Goal: Task Accomplishment & Management: Use online tool/utility

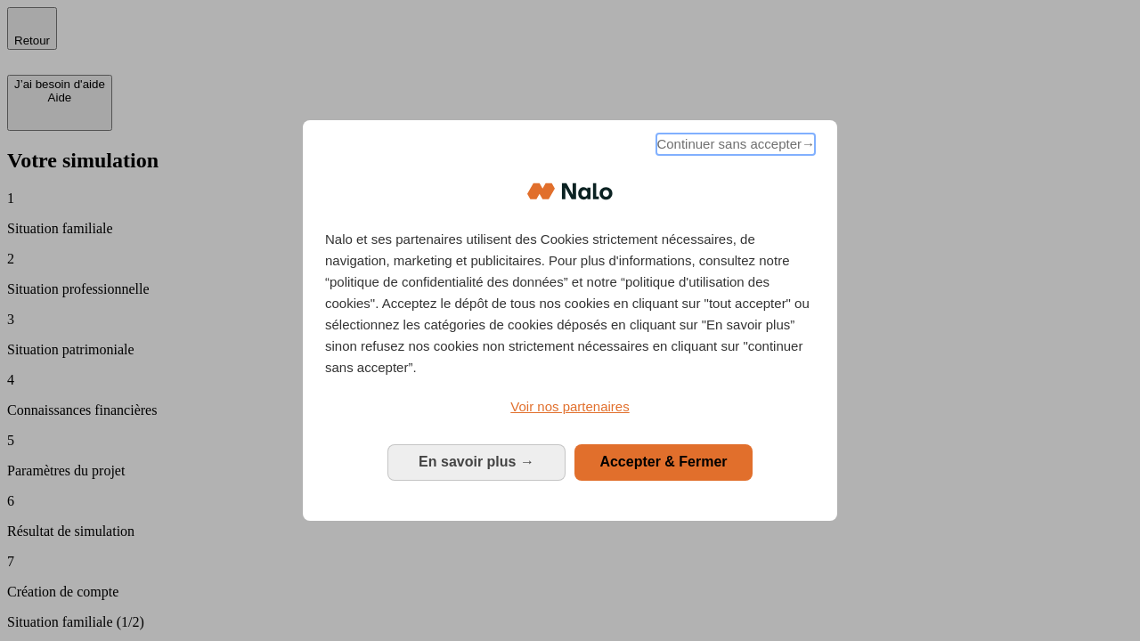
click at [734, 147] on span "Continuer sans accepter →" at bounding box center [735, 144] width 159 height 21
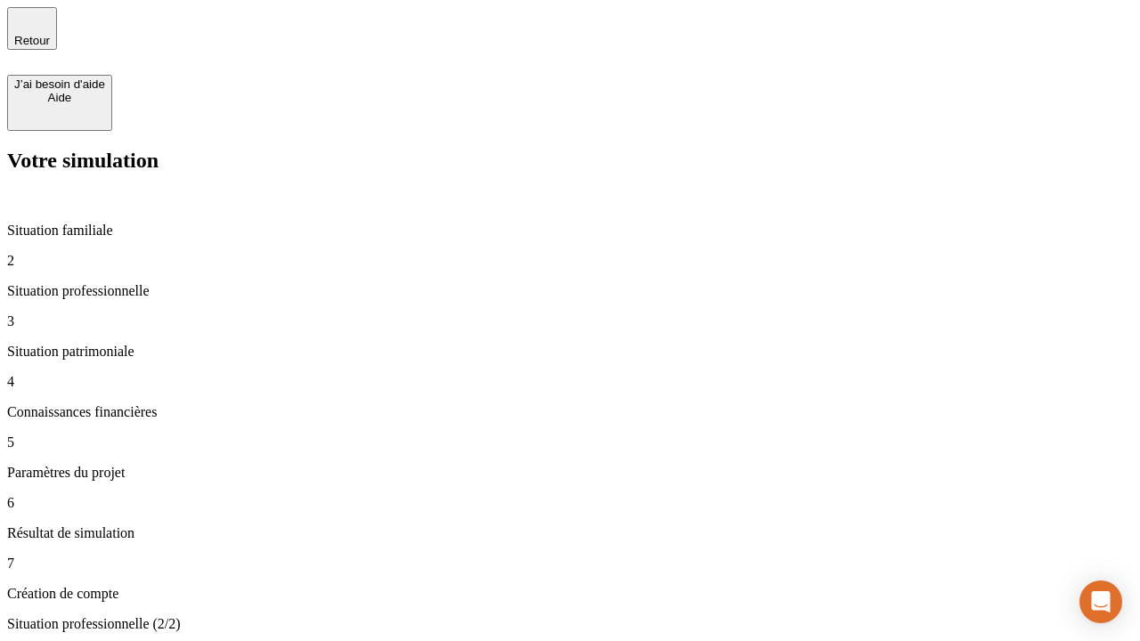
type input "30 000"
type input "1 000"
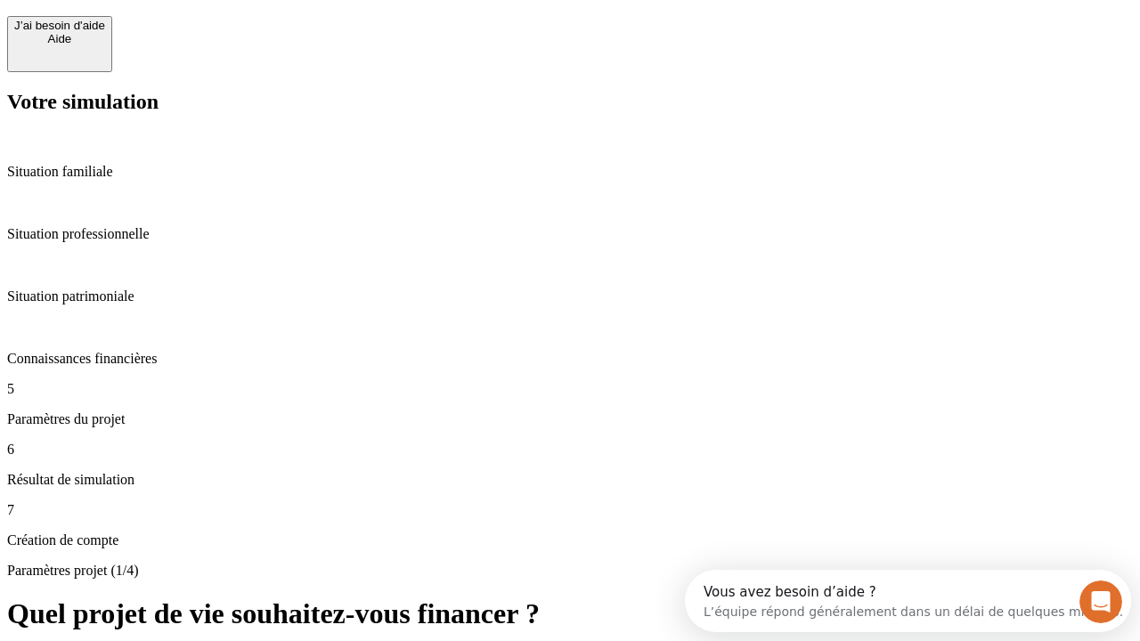
scroll to position [16, 0]
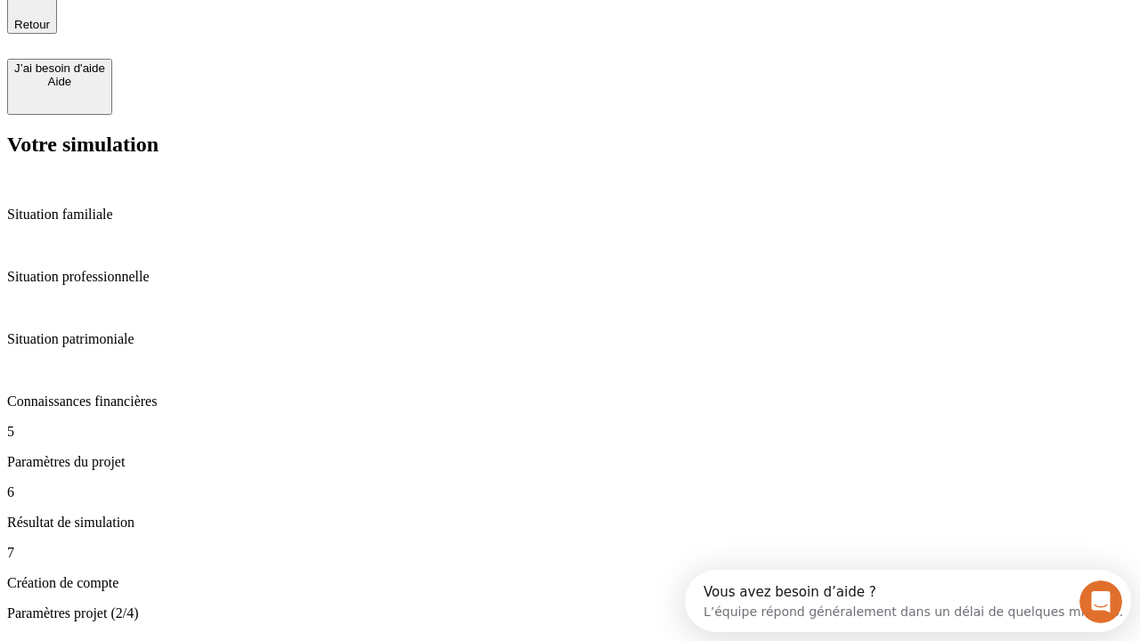
type input "65"
type input "5 000"
type input "640"
